Goal: Check status: Check status

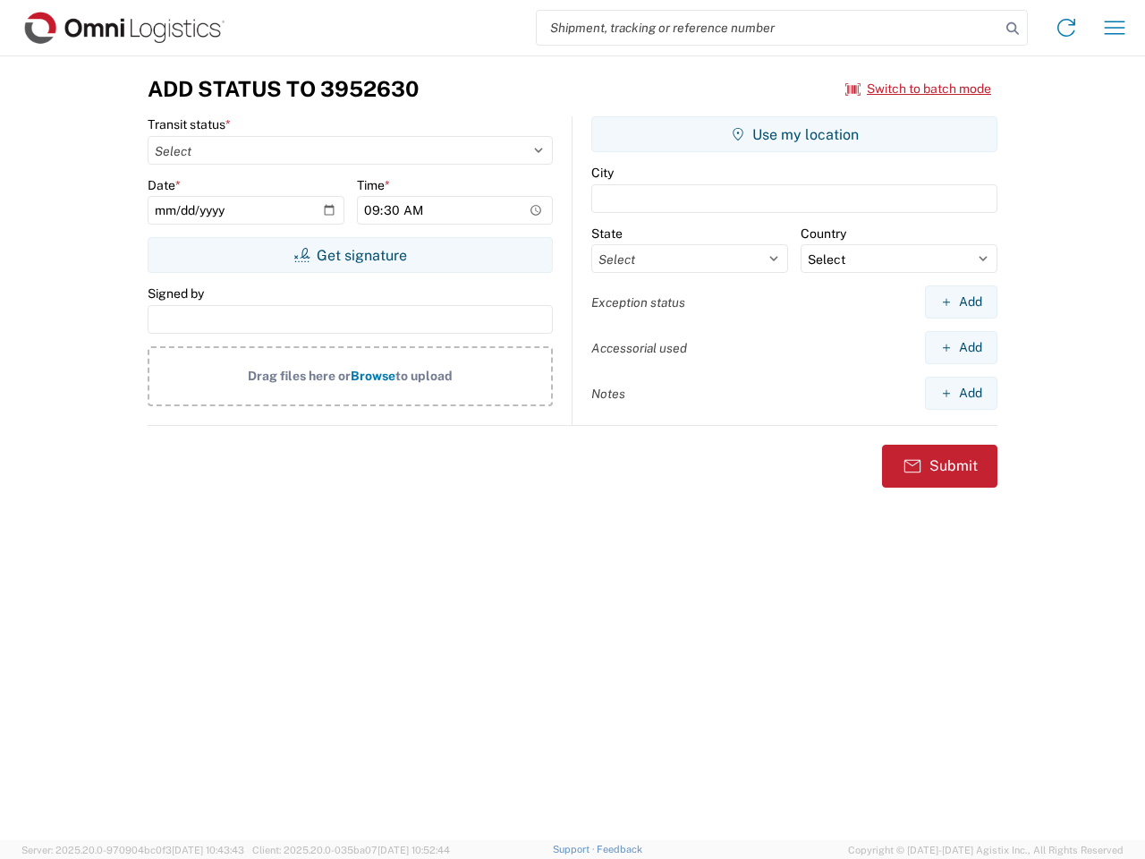
click at [768, 28] on input "search" at bounding box center [768, 28] width 463 height 34
click at [1012, 29] on icon at bounding box center [1012, 28] width 25 height 25
click at [1066, 28] on icon at bounding box center [1066, 27] width 29 height 29
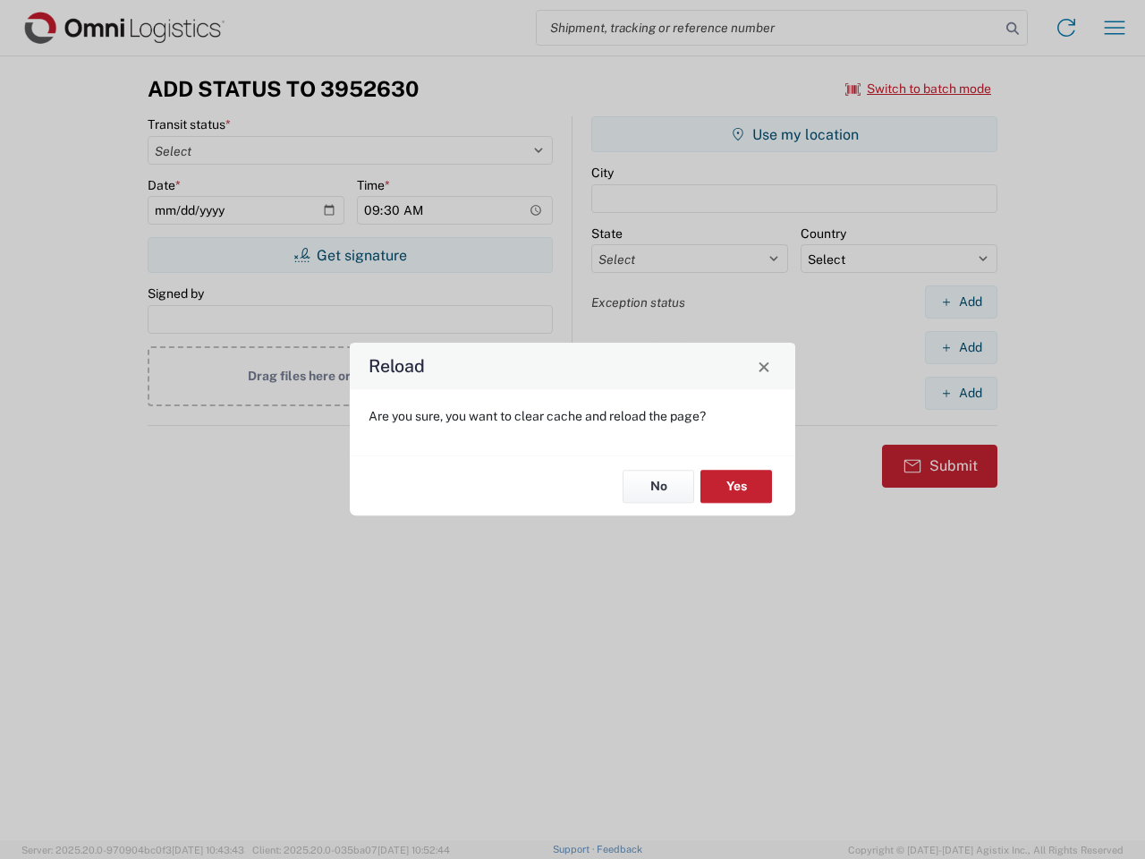
click at [1114, 28] on div "Reload Are you sure, you want to clear cache and reload the page? No Yes" at bounding box center [572, 429] width 1145 height 859
click at [919, 89] on div "Reload Are you sure, you want to clear cache and reload the page? No Yes" at bounding box center [572, 429] width 1145 height 859
click at [350, 255] on div "Reload Are you sure, you want to clear cache and reload the page? No Yes" at bounding box center [572, 429] width 1145 height 859
click at [794, 134] on div "Reload Are you sure, you want to clear cache and reload the page? No Yes" at bounding box center [572, 429] width 1145 height 859
click at [961, 301] on div "Reload Are you sure, you want to clear cache and reload the page? No Yes" at bounding box center [572, 429] width 1145 height 859
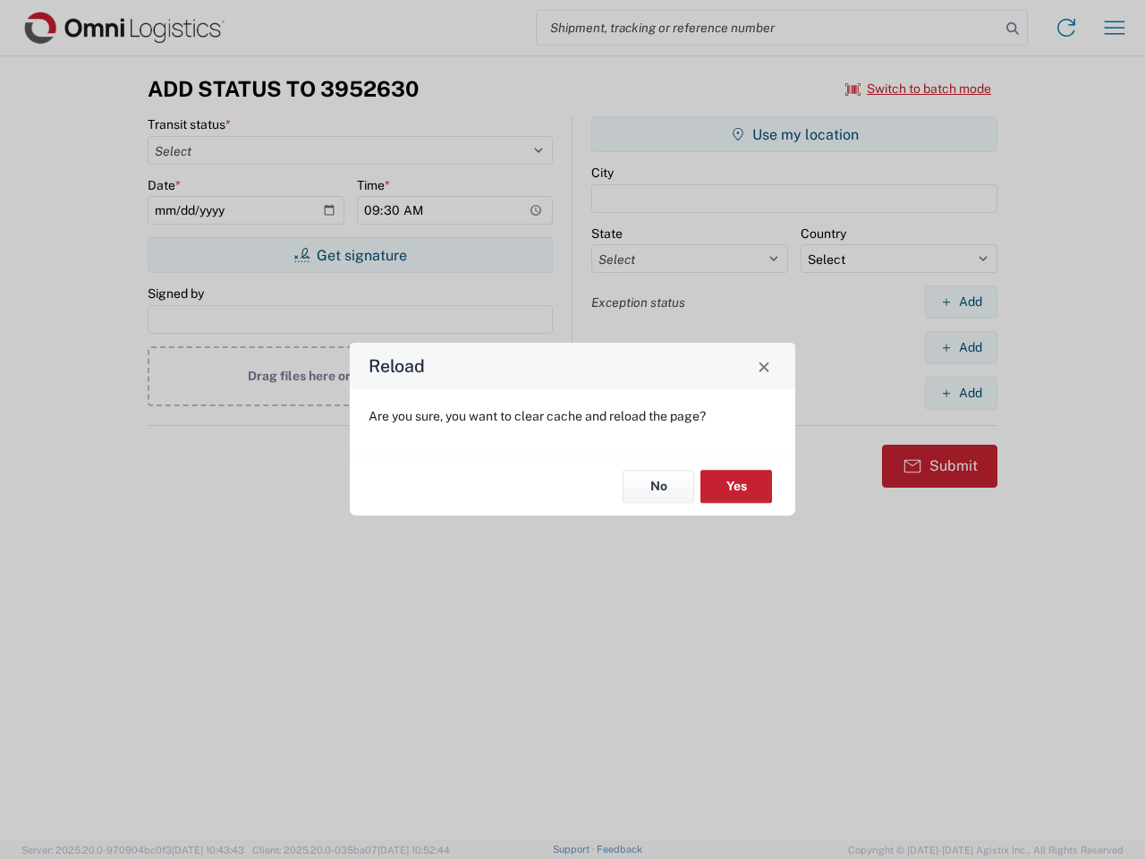
click at [961, 347] on div "Reload Are you sure, you want to clear cache and reload the page? No Yes" at bounding box center [572, 429] width 1145 height 859
click at [961, 393] on div "Reload Are you sure, you want to clear cache and reload the page? No Yes" at bounding box center [572, 429] width 1145 height 859
